Goal: Check status: Check status

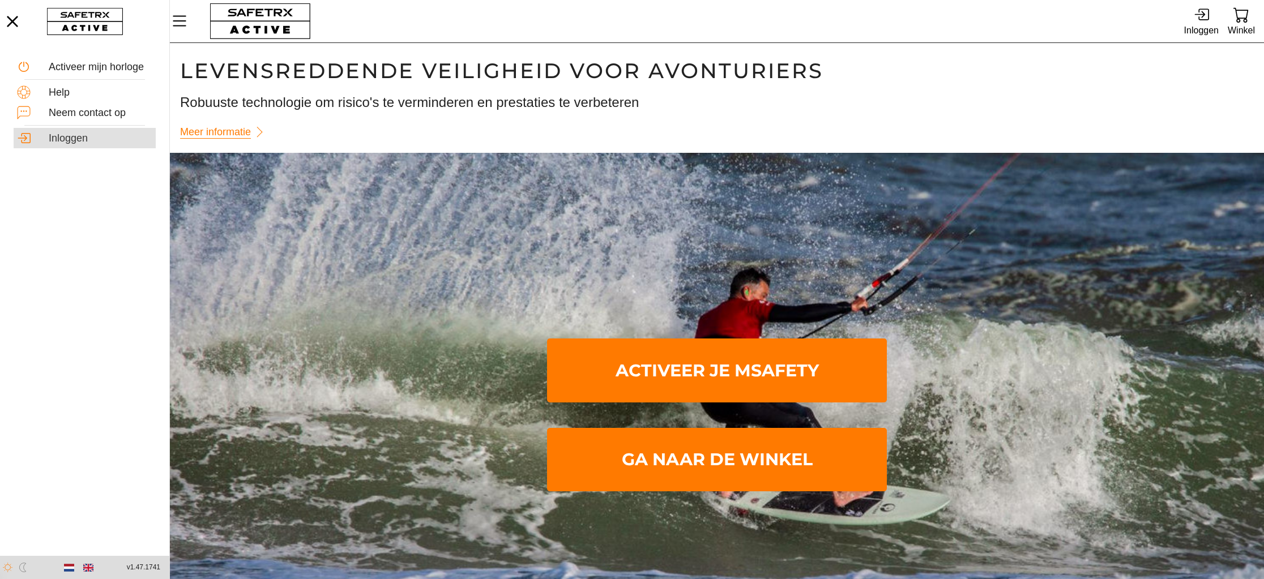
click at [73, 135] on div "Inloggen" at bounding box center [101, 139] width 104 height 12
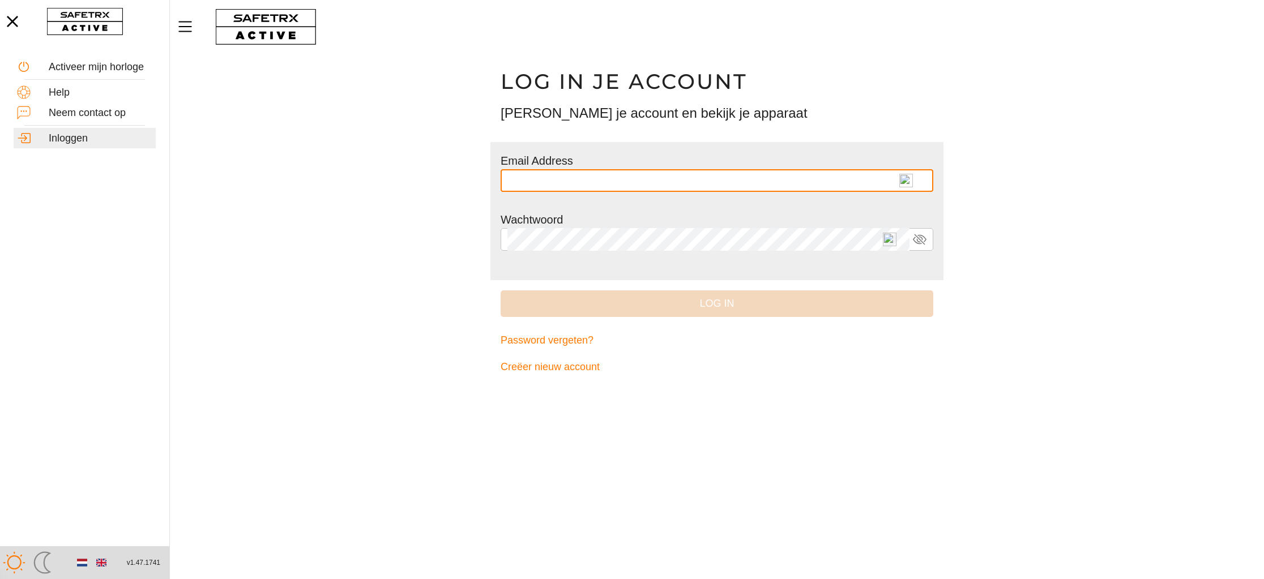
click at [907, 181] on img at bounding box center [906, 181] width 14 height 14
click at [907, 181] on input "text" at bounding box center [716, 180] width 419 height 23
click at [890, 181] on img at bounding box center [890, 181] width 14 height 14
click at [890, 181] on input "* *********" at bounding box center [708, 180] width 402 height 23
type input "**********"
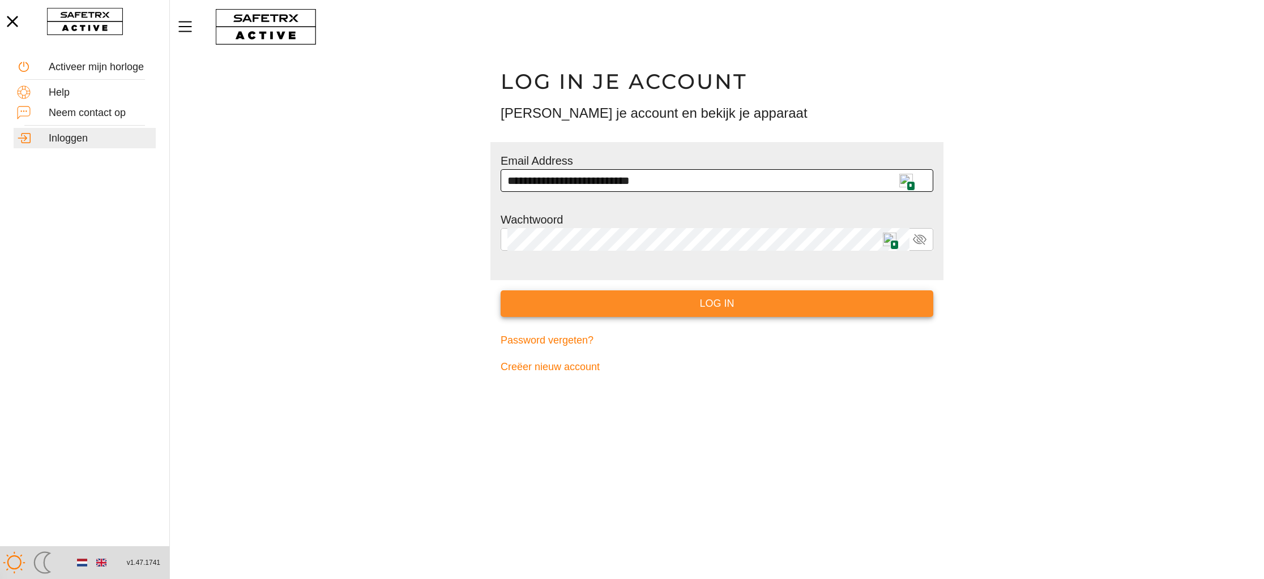
click at [755, 305] on span "Log in" at bounding box center [717, 304] width 415 height 18
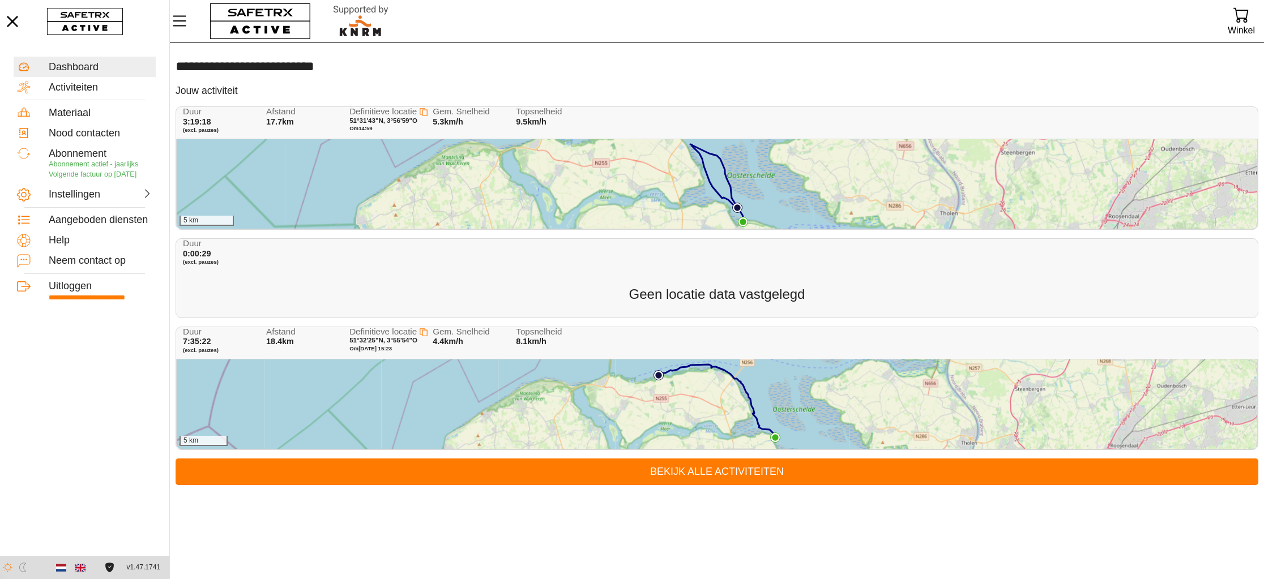
click at [668, 183] on div "5 km" at bounding box center [717, 183] width 1080 height 89
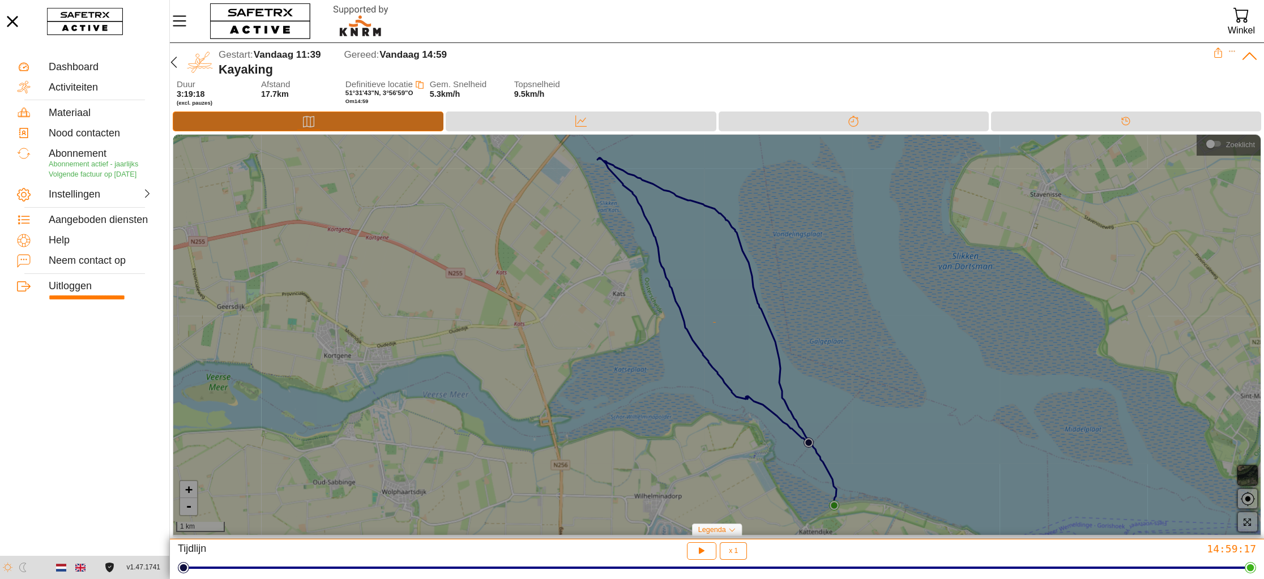
click at [332, 119] on div "Kaart" at bounding box center [308, 122] width 271 height 20
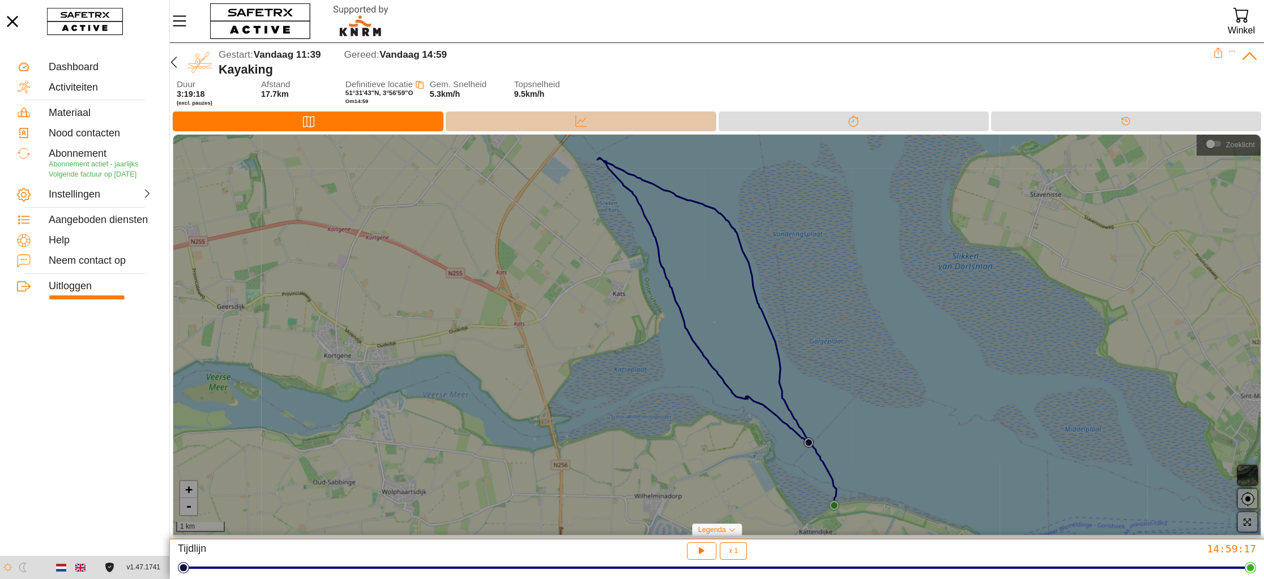
click at [599, 123] on div "Data" at bounding box center [581, 122] width 270 height 20
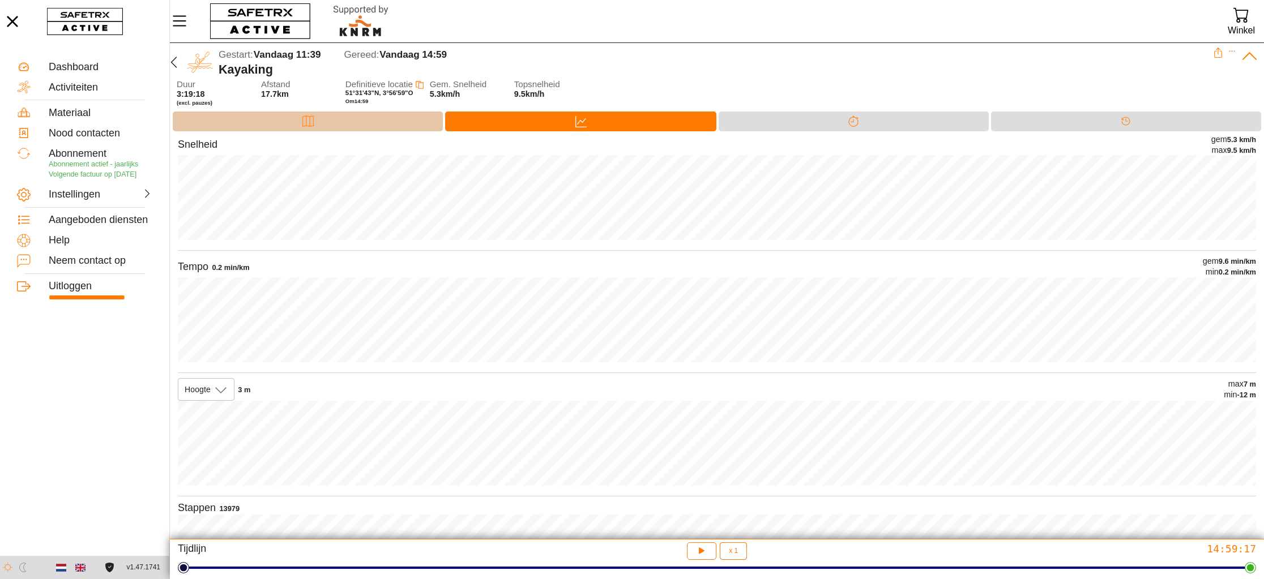
click at [390, 126] on div "Kaart" at bounding box center [308, 122] width 270 height 20
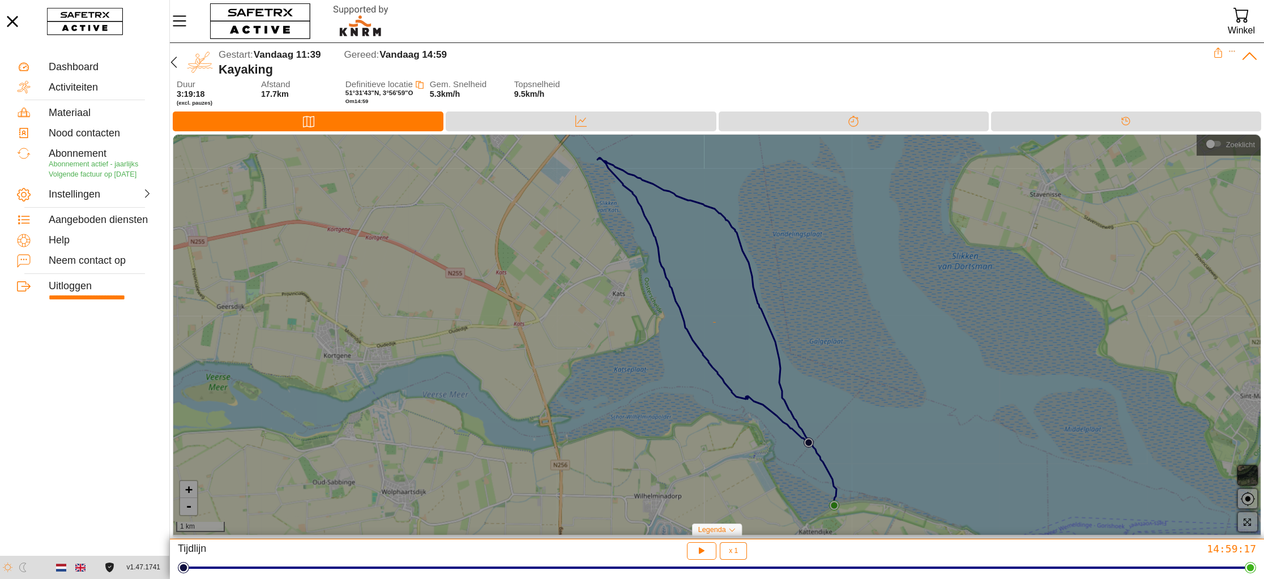
click at [1246, 474] on div at bounding box center [716, 335] width 1087 height 400
